Goal: Transaction & Acquisition: Complete application form

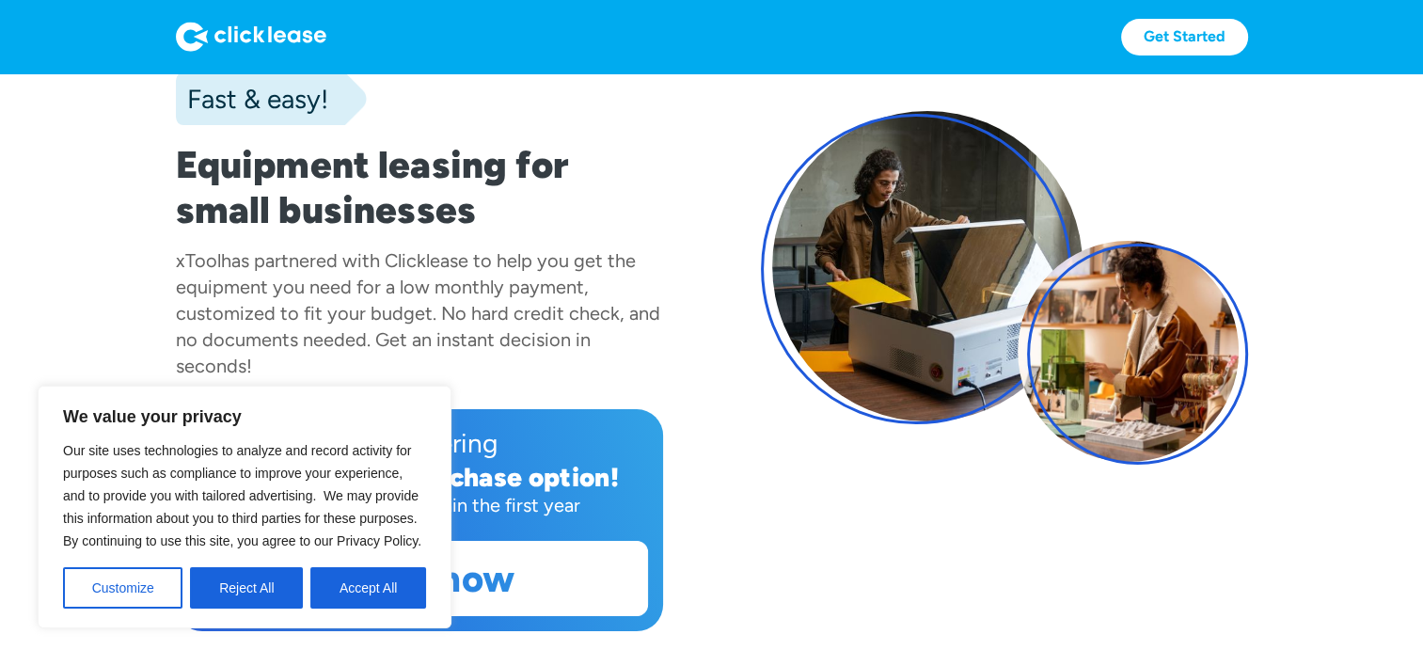
scroll to position [188, 0]
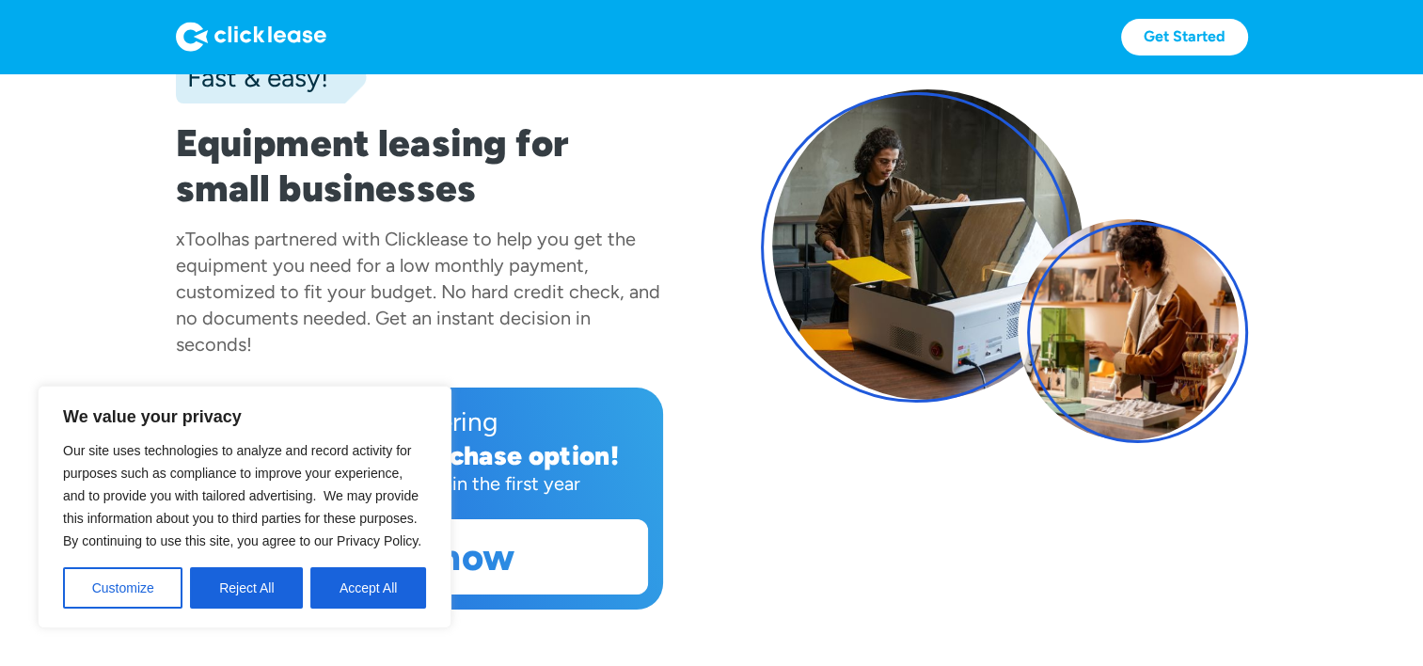
click at [901, 528] on div "Fast & easy! Equipment leasing for small businesses xTool has partnered with Cl…" at bounding box center [712, 266] width 1072 height 686
click at [365, 584] on button "Accept All" at bounding box center [368, 587] width 116 height 41
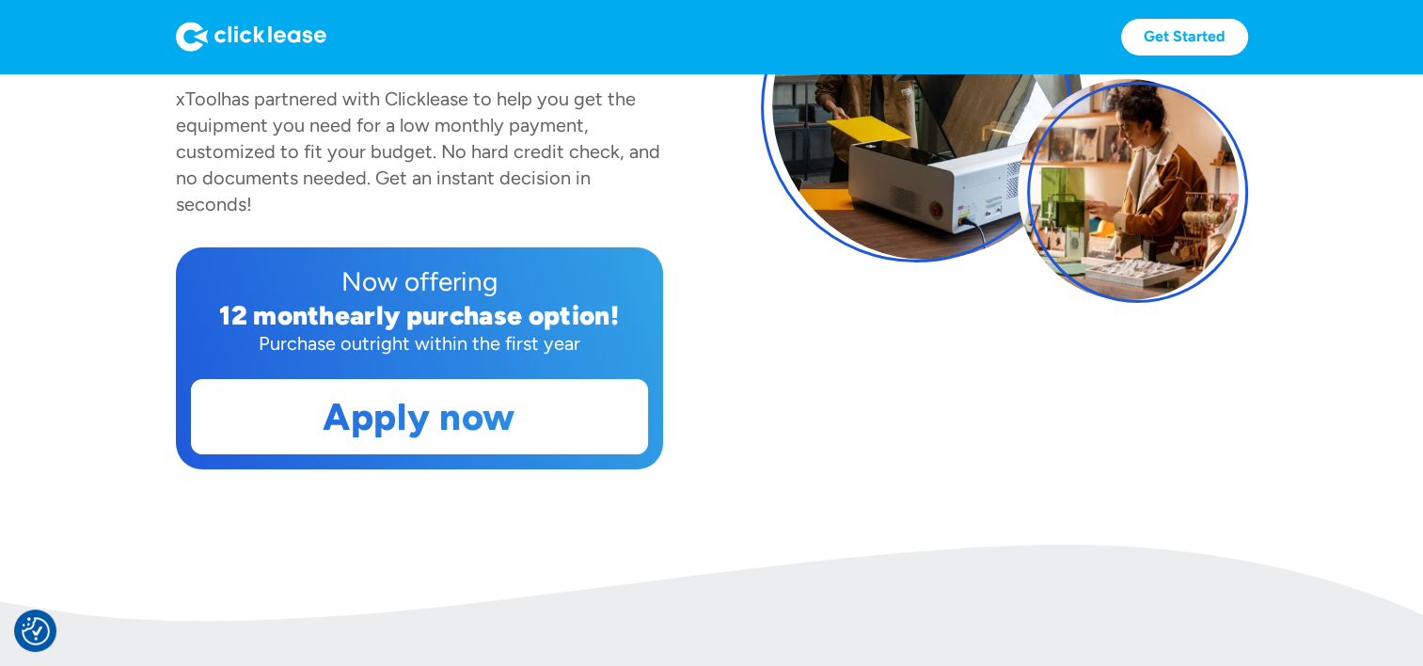
scroll to position [376, 0]
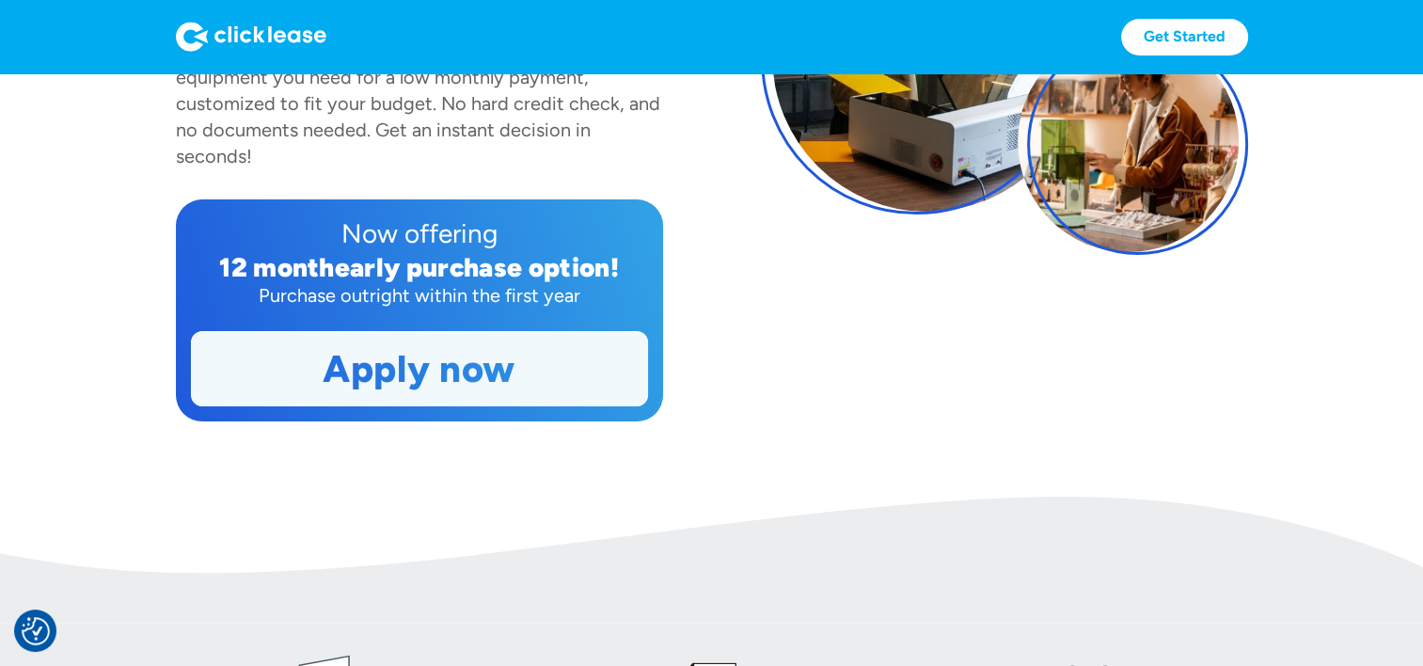
click at [503, 376] on link "Apply now" at bounding box center [419, 368] width 455 height 73
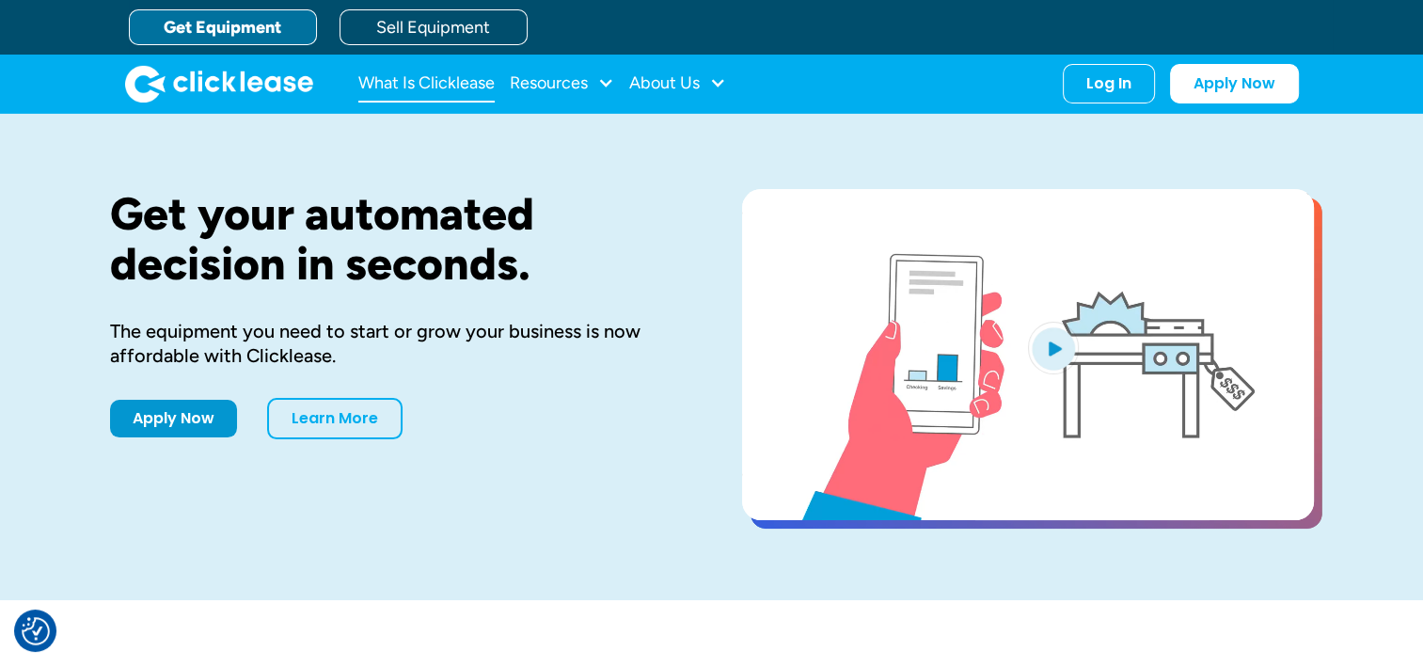
click at [407, 85] on link "What Is Clicklease" at bounding box center [426, 84] width 136 height 38
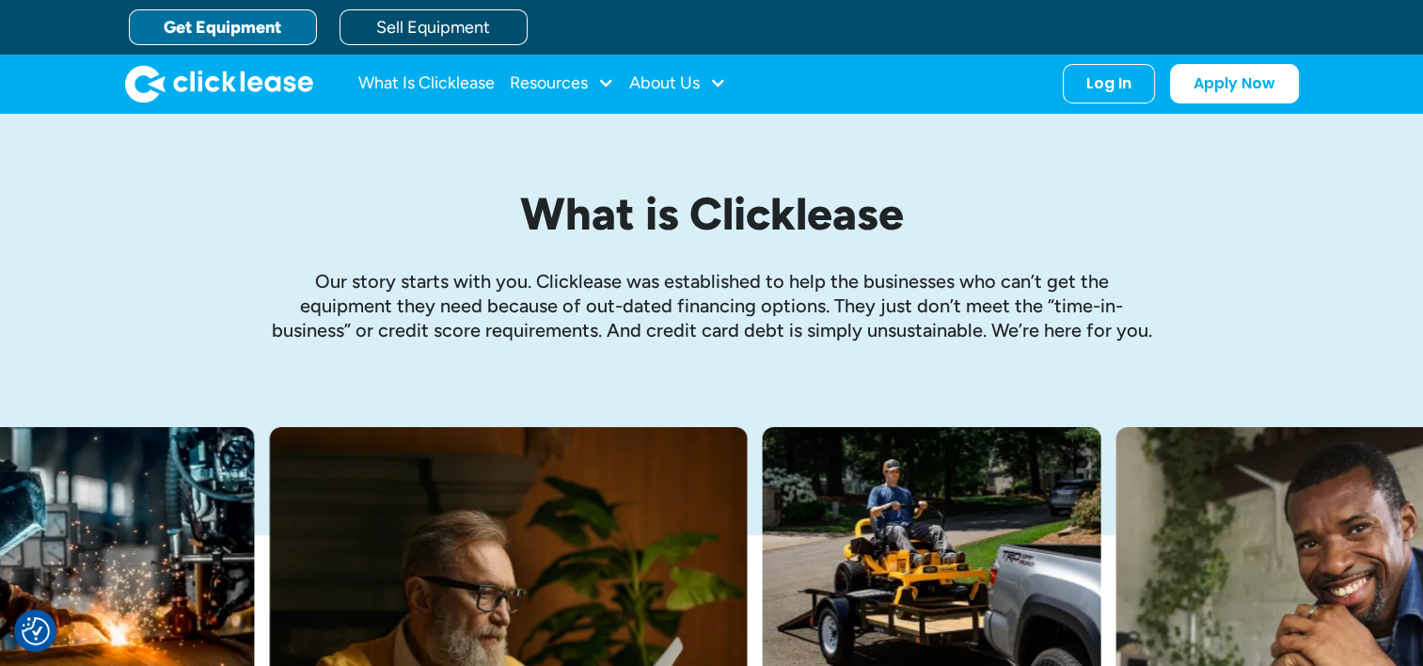
click at [260, 26] on link "Get Equipment" at bounding box center [223, 27] width 188 height 36
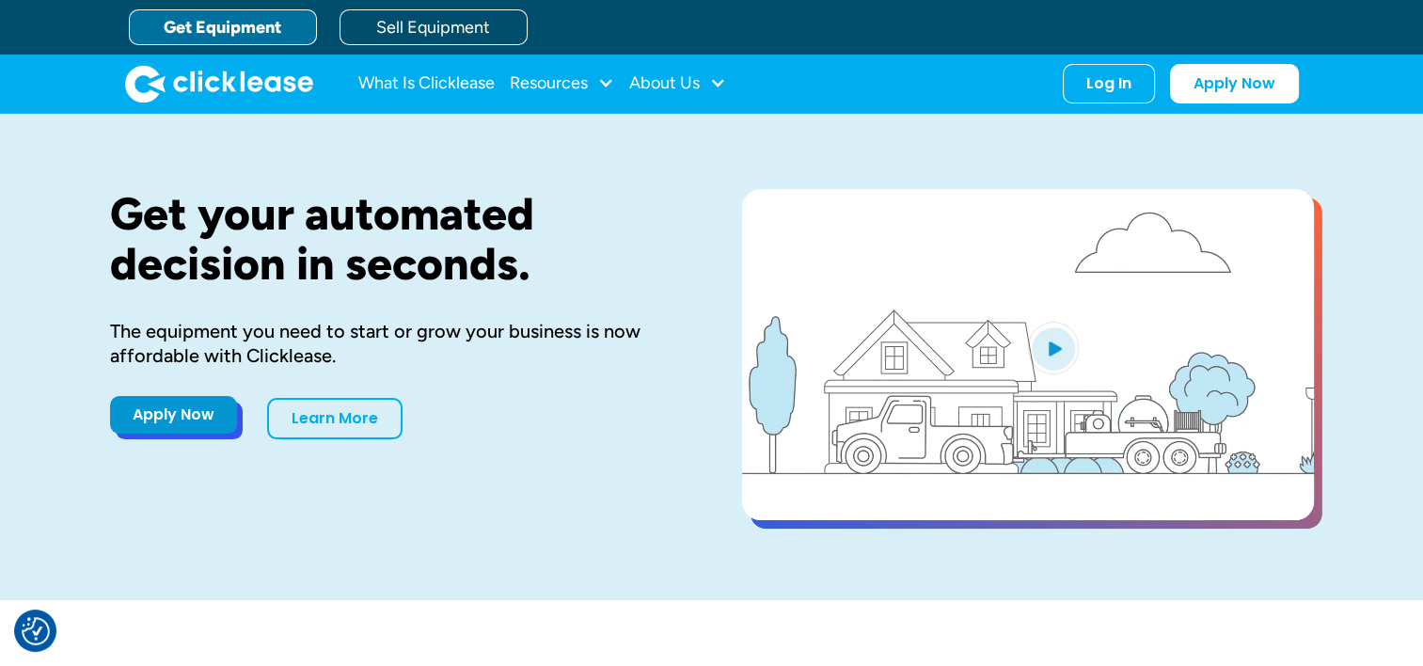
click at [199, 411] on link "Apply Now" at bounding box center [173, 415] width 127 height 38
